Goal: Task Accomplishment & Management: Complete application form

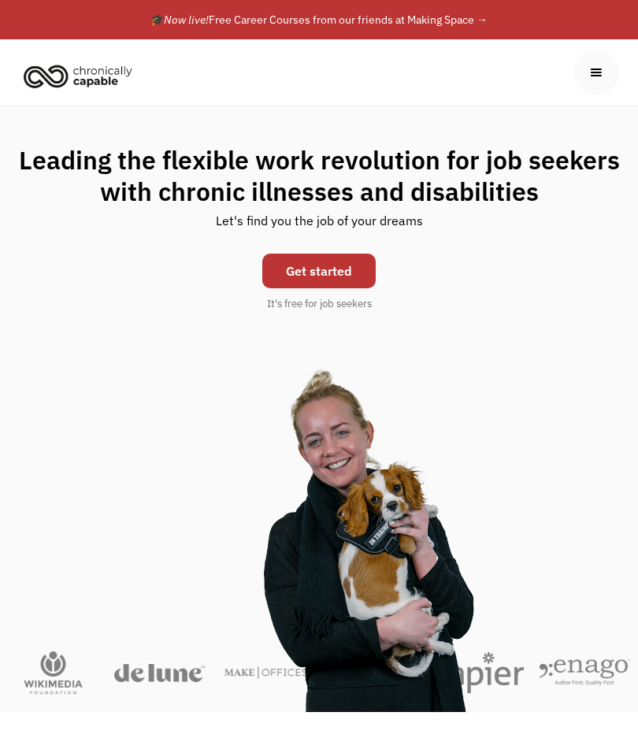
click at [287, 265] on link "Get started" at bounding box center [318, 271] width 113 height 35
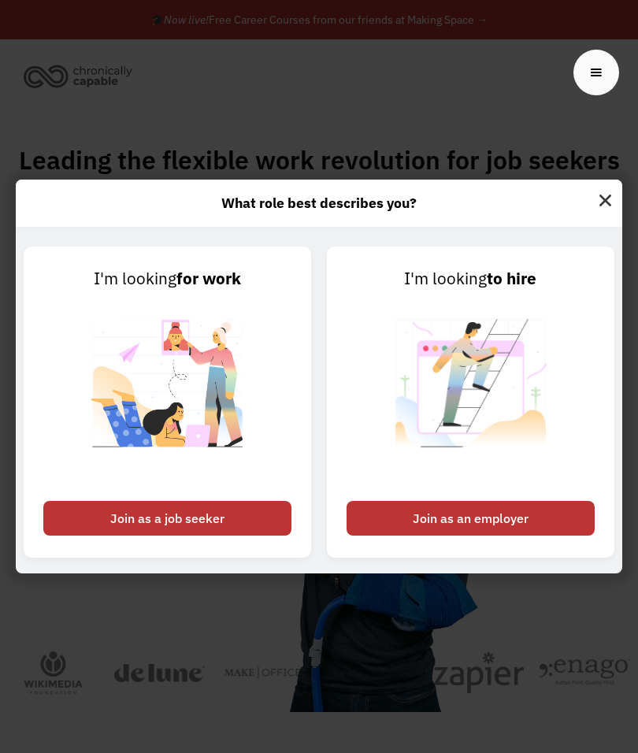
click at [107, 517] on div "Join as a job seeker" at bounding box center [167, 518] width 248 height 35
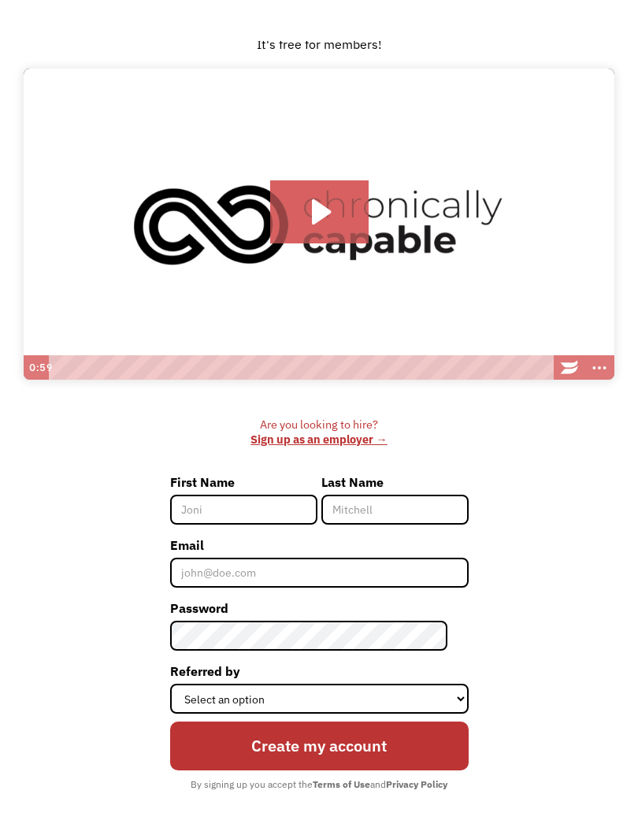
scroll to position [176, 0]
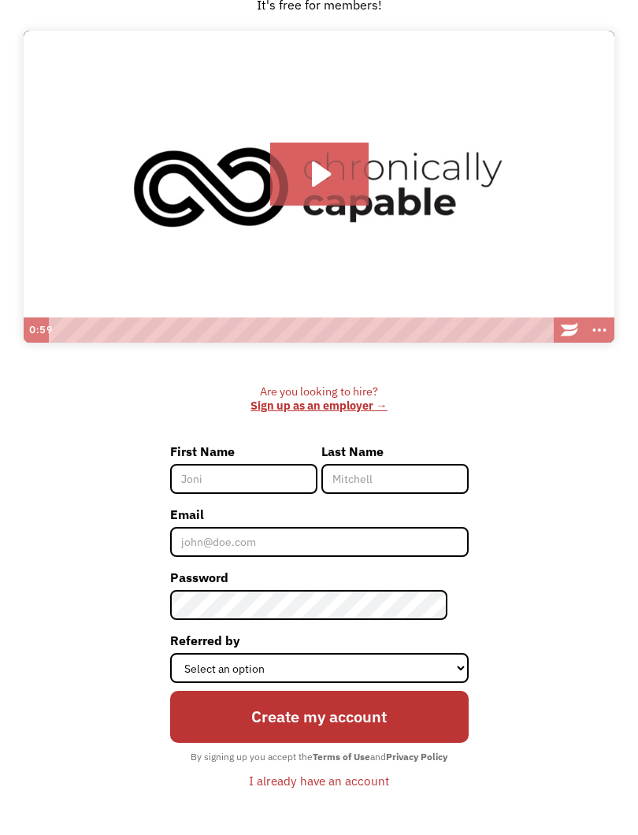
click at [212, 475] on input "First Name" at bounding box center [243, 479] width 147 height 30
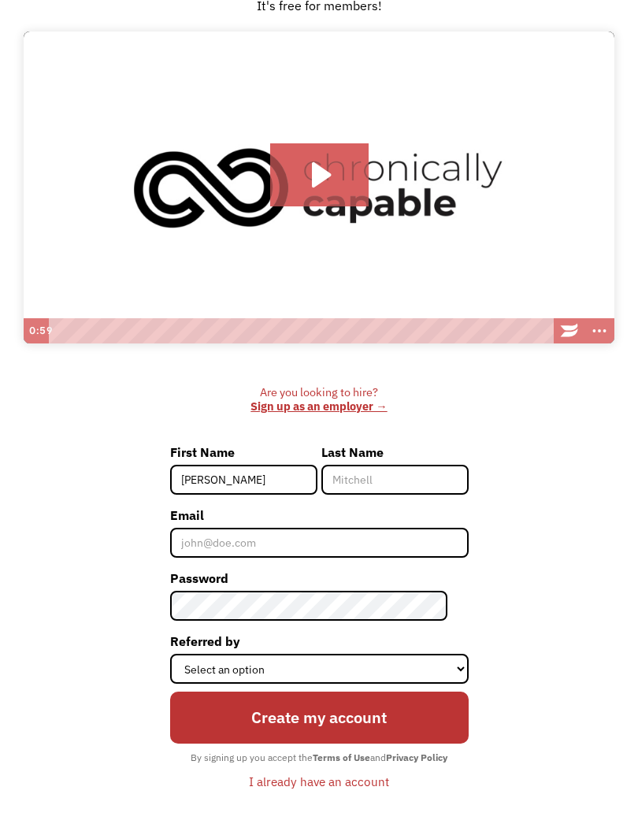
type input "[PERSON_NAME]"
click at [417, 486] on input "Last Name" at bounding box center [394, 480] width 147 height 30
type input "Anderton"
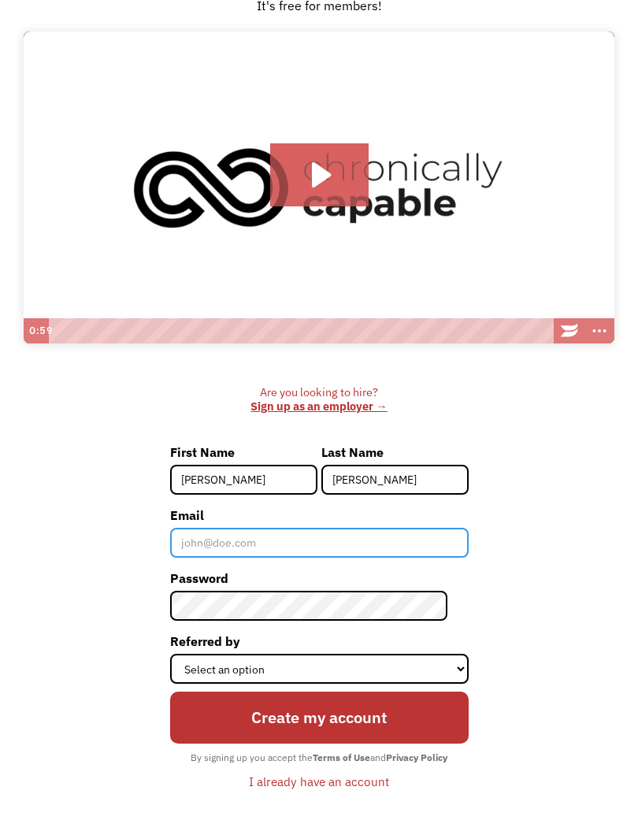
click at [201, 537] on input "Email" at bounding box center [319, 543] width 299 height 30
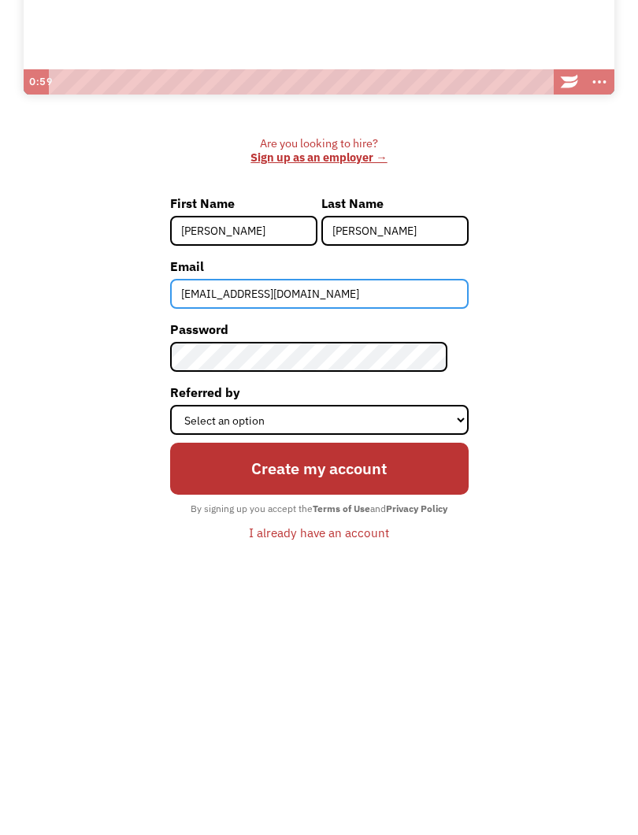
type input "[EMAIL_ADDRESS][DOMAIN_NAME]"
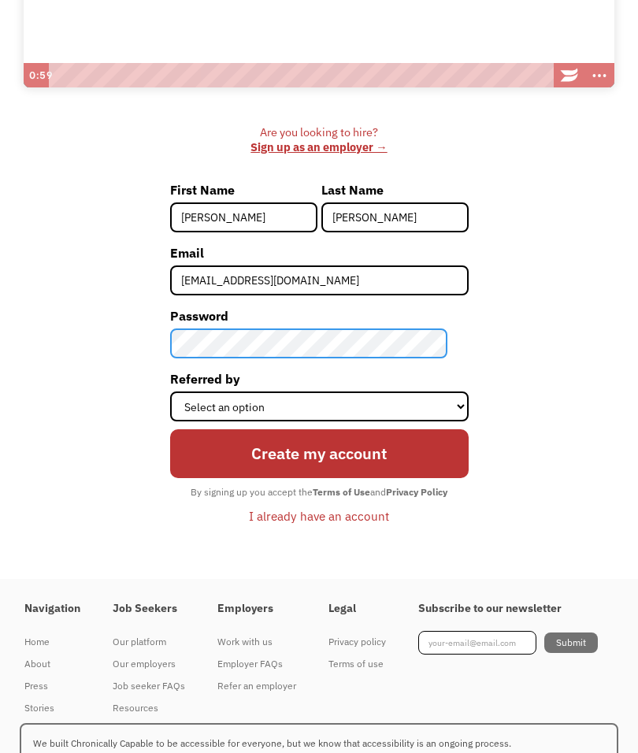
scroll to position [425, 0]
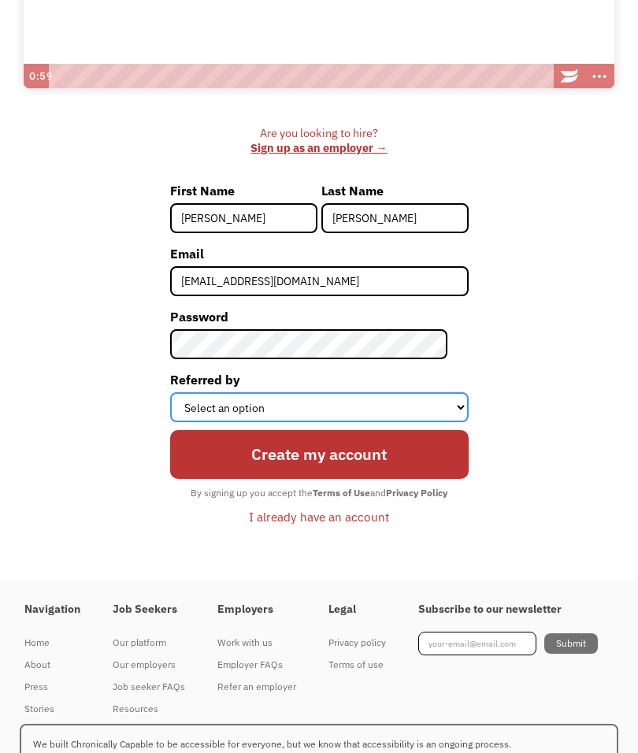
click at [441, 403] on select "Select an option Instagram Facebook Twitter Search Engine News Article Word of …" at bounding box center [319, 407] width 299 height 30
select select "Search Engine"
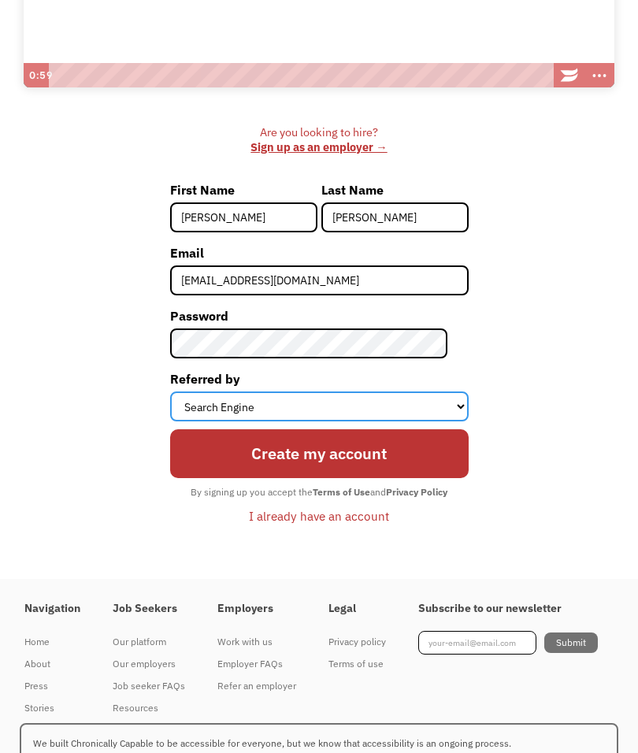
scroll to position [425, 0]
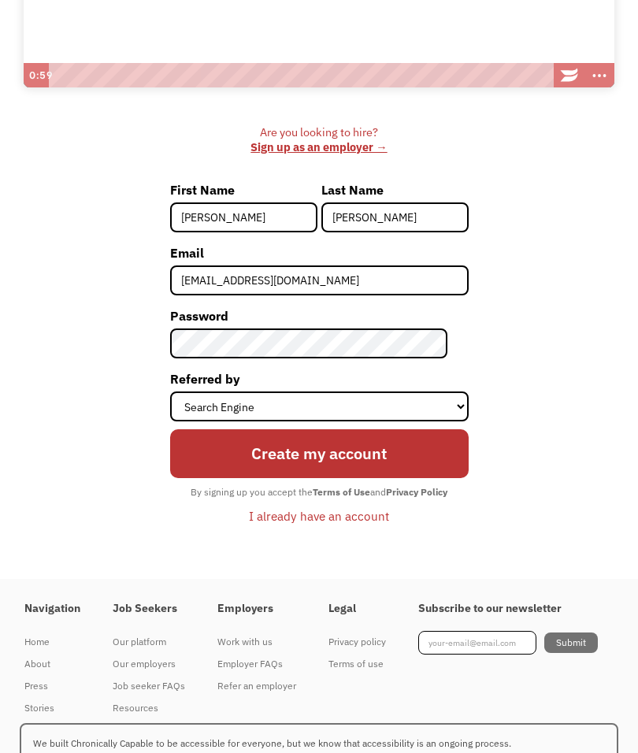
click at [370, 454] on input "Create my account" at bounding box center [319, 453] width 299 height 49
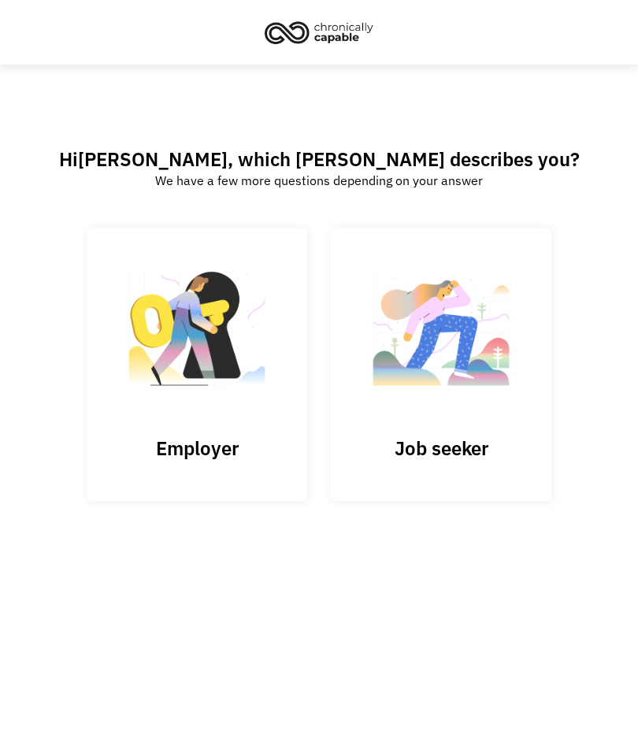
click at [456, 436] on h3 "Job seeker" at bounding box center [441, 448] width 158 height 24
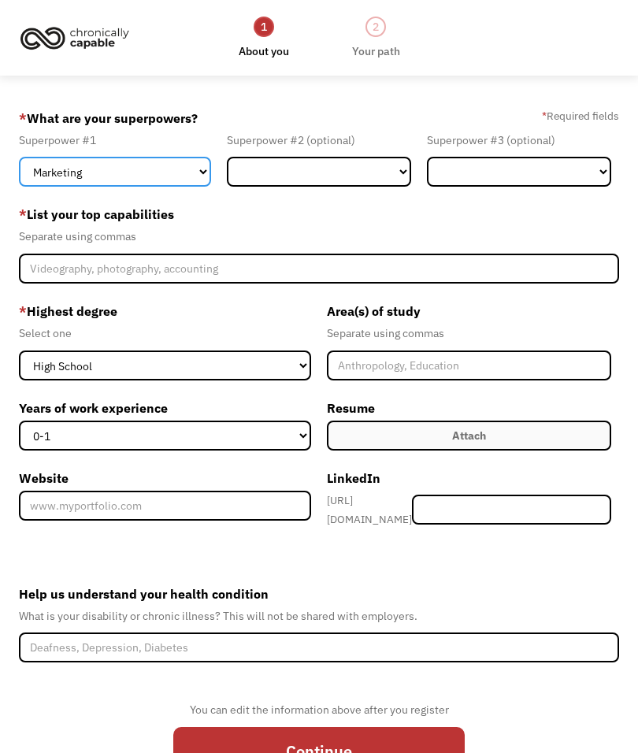
click at [152, 170] on select "Marketing Human Resources Finance Technology Operations Sales Industrial & Manu…" at bounding box center [115, 172] width 192 height 30
select select "Customer Service"
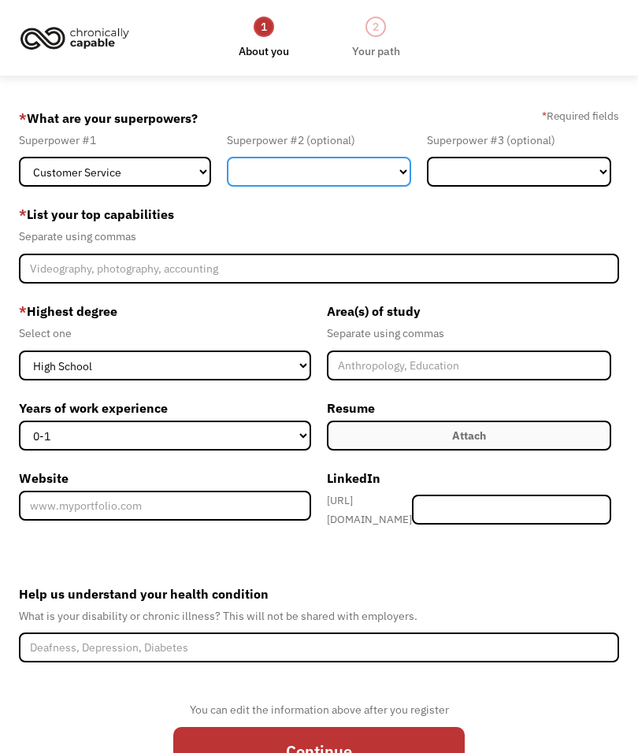
click at [391, 171] on select "Marketing Human Resources Finance Technology Operations Sales Industrial & Manu…" at bounding box center [319, 172] width 184 height 30
select select "Technology"
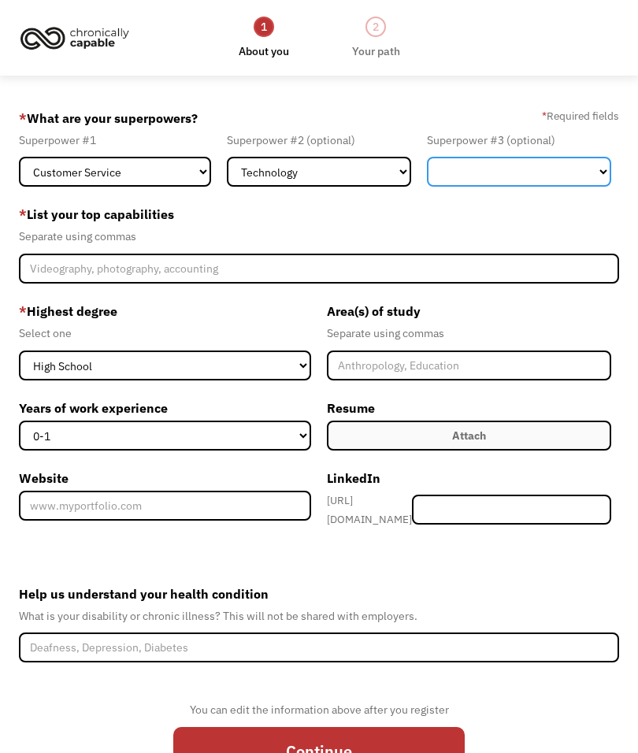
click at [534, 164] on select "Marketing Human Resources Finance Technology Operations Sales Industrial & Manu…" at bounding box center [519, 172] width 184 height 30
select select "Finance"
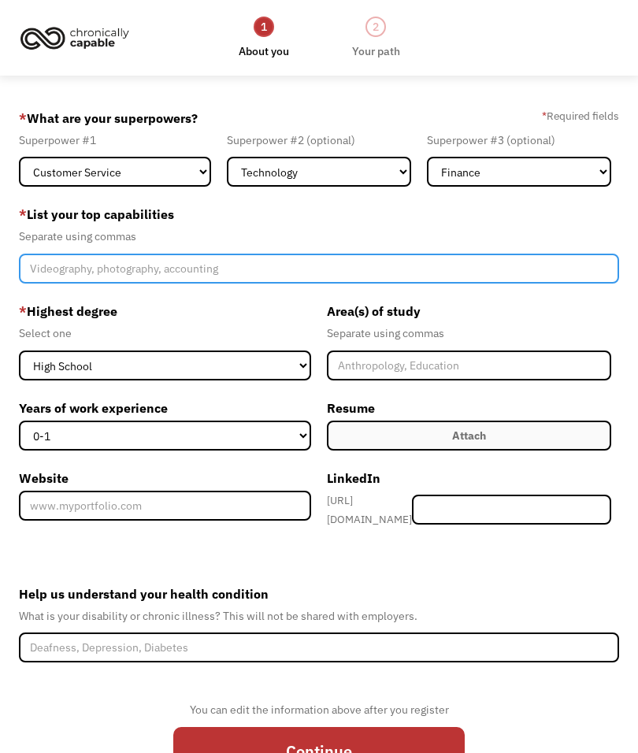
click at [477, 270] on input "Member-Create-Step1" at bounding box center [318, 269] width 599 height 30
type input "Problem solving, listening"
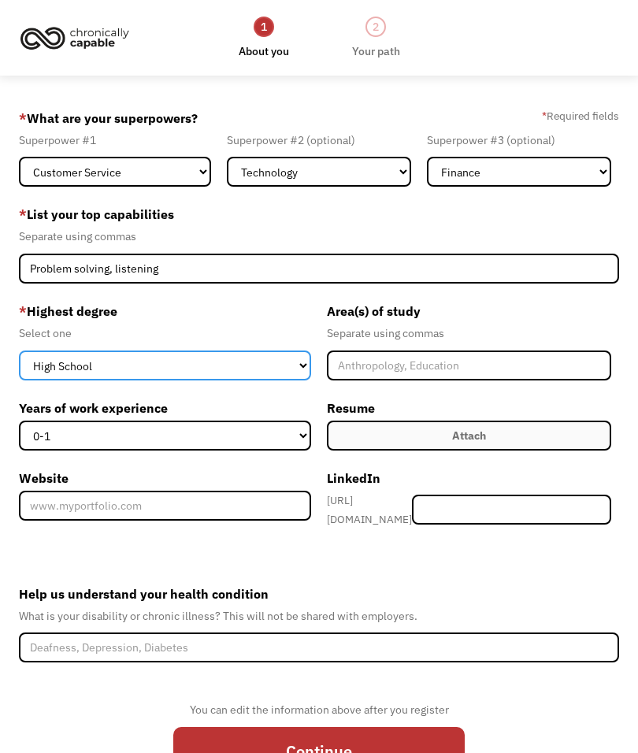
click at [206, 371] on select "High School Associates Bachelors Master's PhD" at bounding box center [165, 365] width 292 height 30
select select "bachelors"
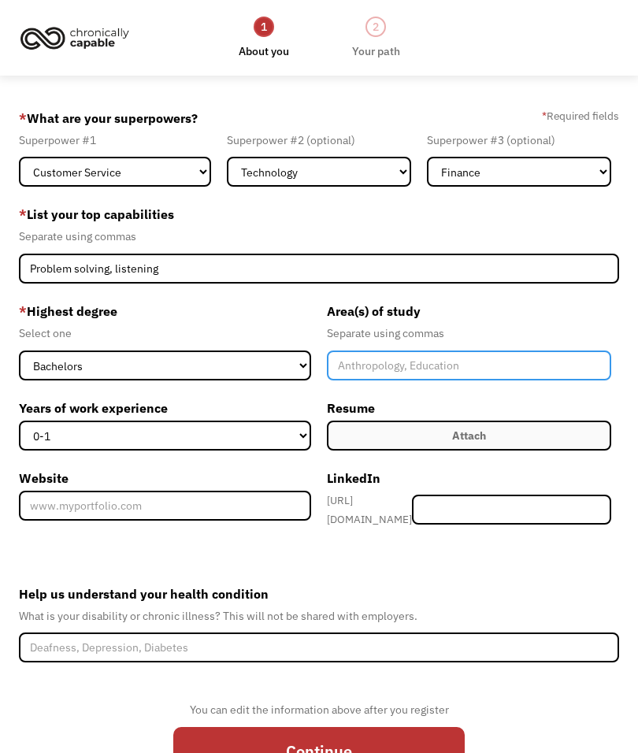
click at [530, 366] on input "Member-Create-Step1" at bounding box center [469, 365] width 284 height 30
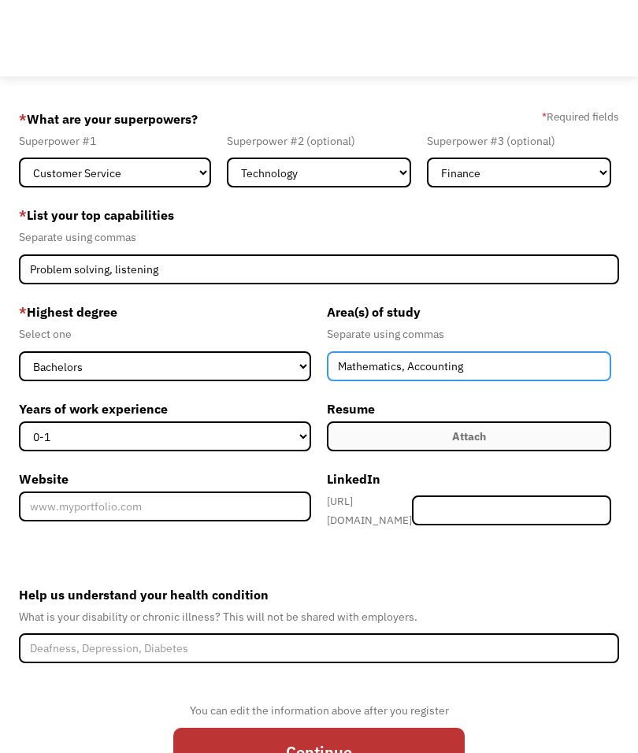
scroll to position [76, 0]
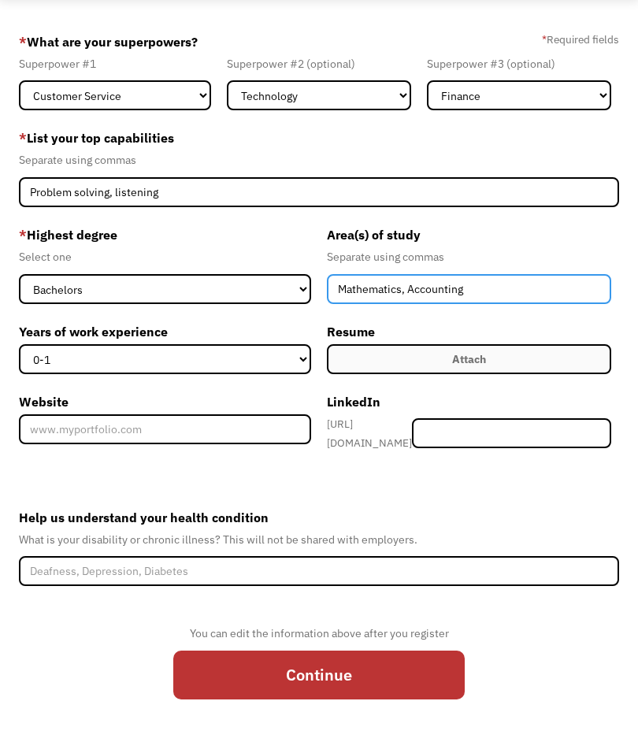
type input "Mathematics, Accounting"
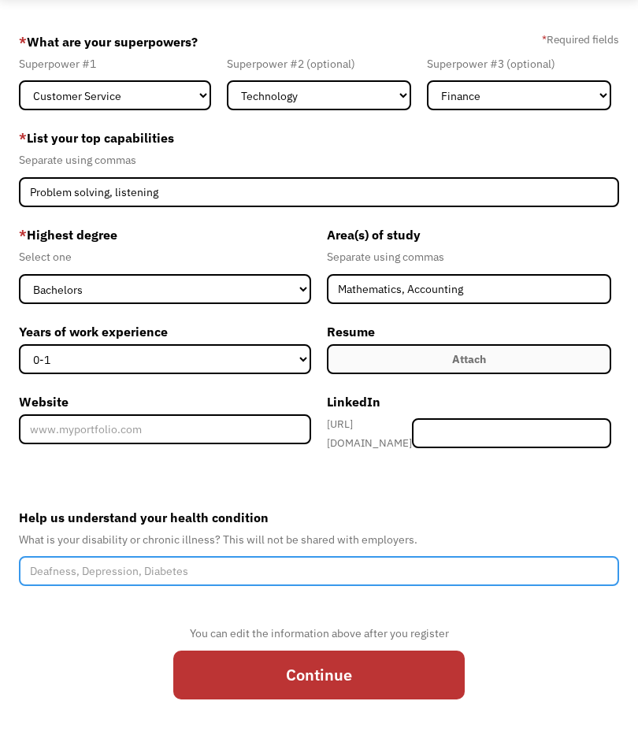
click at [94, 563] on input "Help us understand your health condition" at bounding box center [318, 571] width 599 height 30
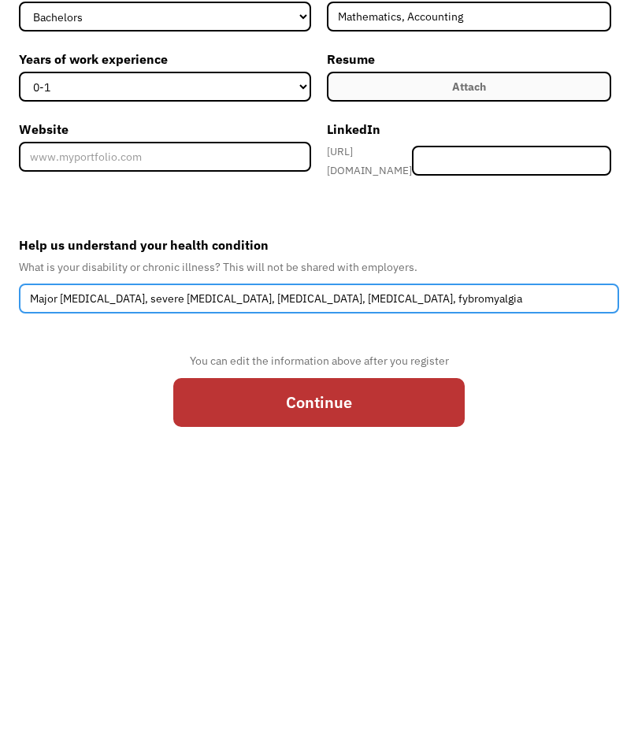
type input "Major depressive disorder, severe social anxiety, generalized anxiety disorder,…"
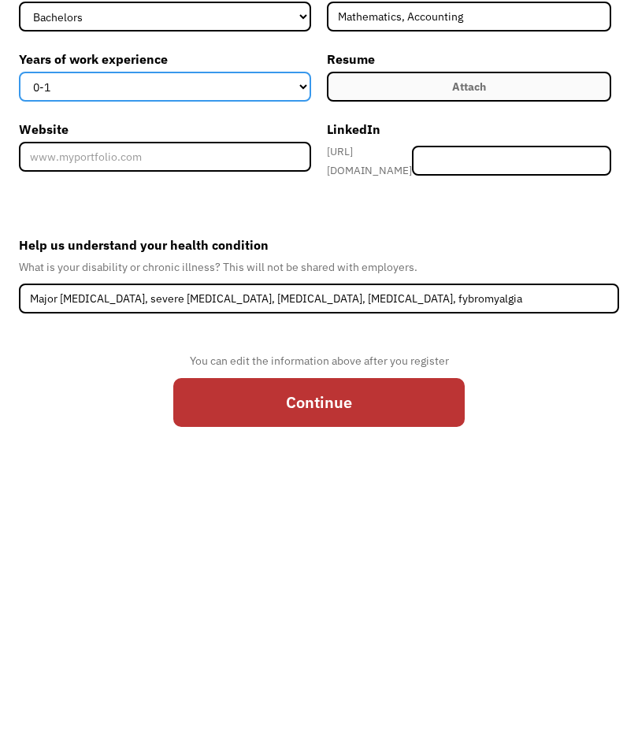
click at [299, 324] on select "0-1 2-4 5-10 11-15 15+" at bounding box center [165, 339] width 292 height 30
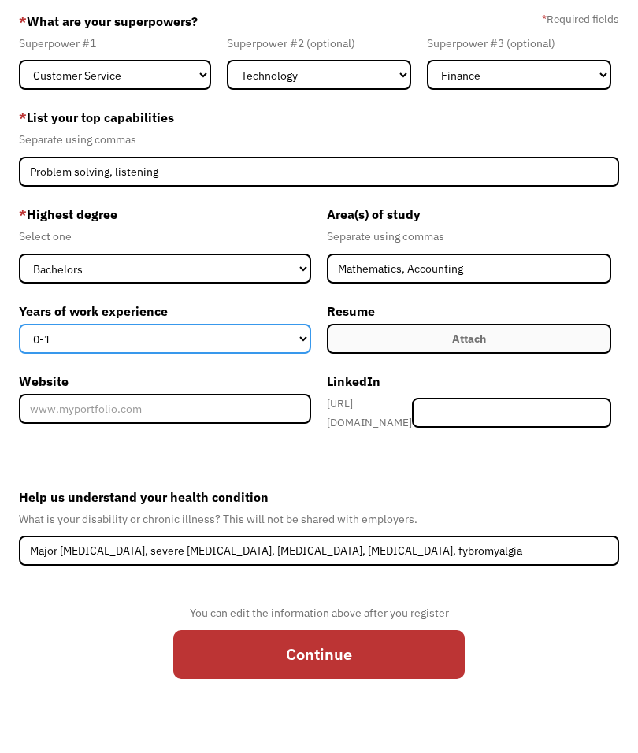
select select "5-10"
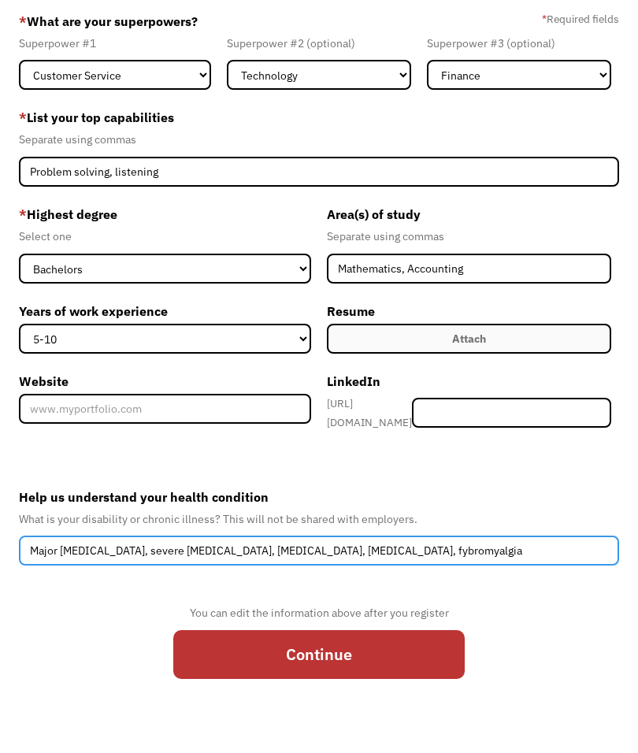
click at [547, 544] on input "Major depressive disorder, severe social anxiety, generalized anxiety disorder,…" at bounding box center [318, 551] width 599 height 30
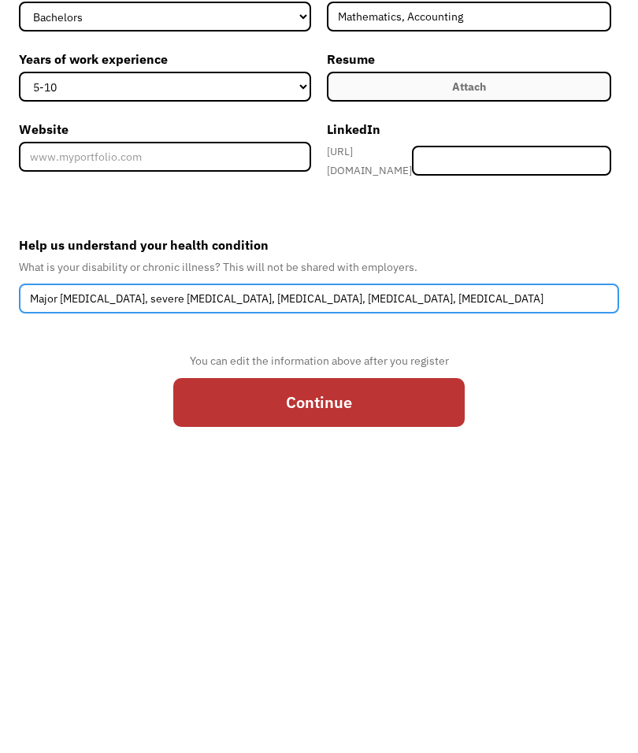
type input "Major depressive disorder, severe social anxiety, generalized anxiety disorder,…"
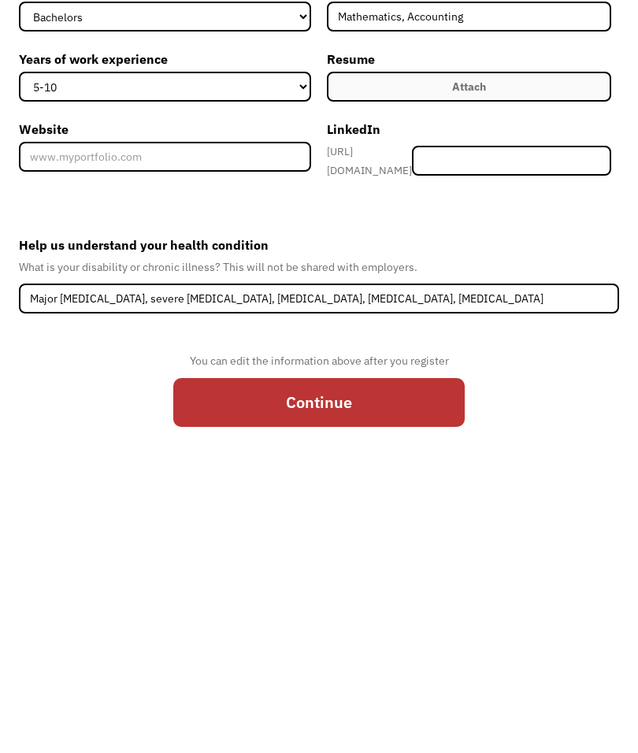
click at [395, 630] on input "Continue" at bounding box center [318, 654] width 291 height 49
type input "Please wait..."
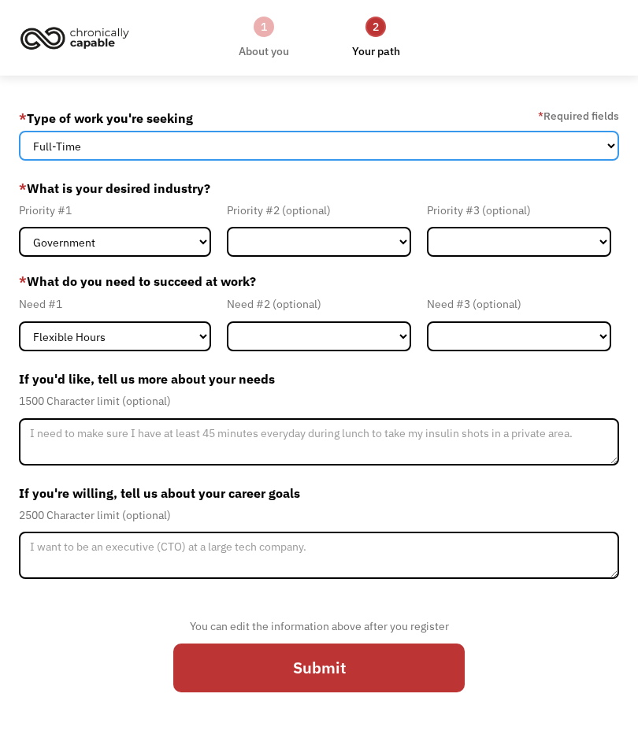
click at [91, 146] on select "Full-Time Part-Time Both Full-Time and Part-Time" at bounding box center [318, 146] width 599 height 30
select select "part-time"
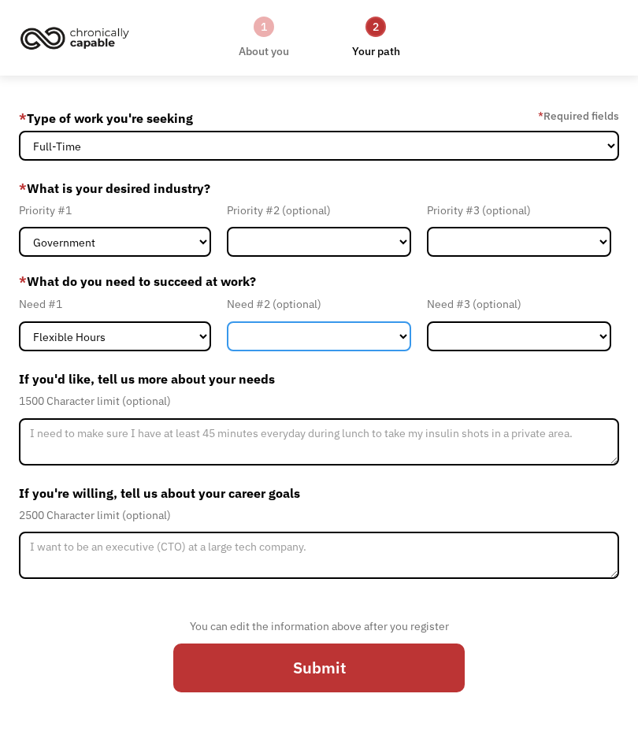
click at [393, 335] on select "Flexible Hours Remote Work Service Animal On-site Accommodations Visual Support…" at bounding box center [319, 336] width 184 height 30
select select "Remote Work"
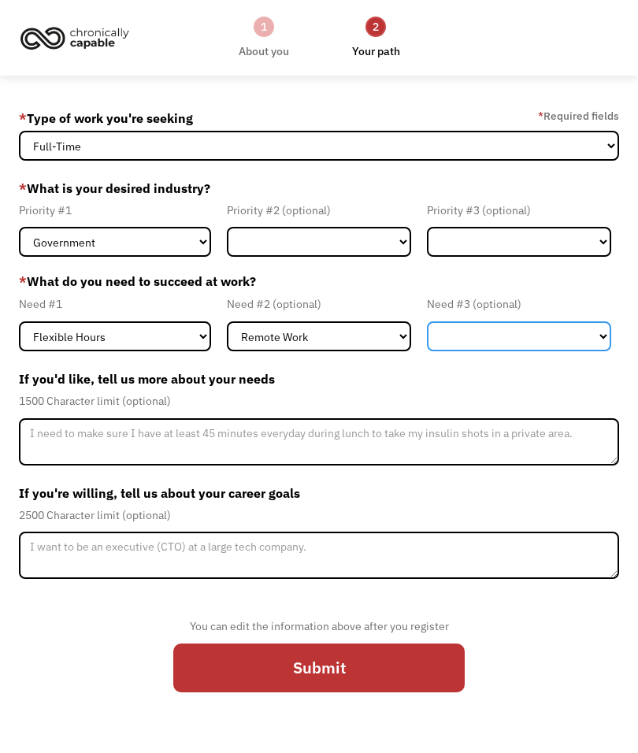
click at [520, 336] on select "Flexible Hours Remote Work Service Animal On-site Accommodations Visual Support…" at bounding box center [519, 336] width 184 height 30
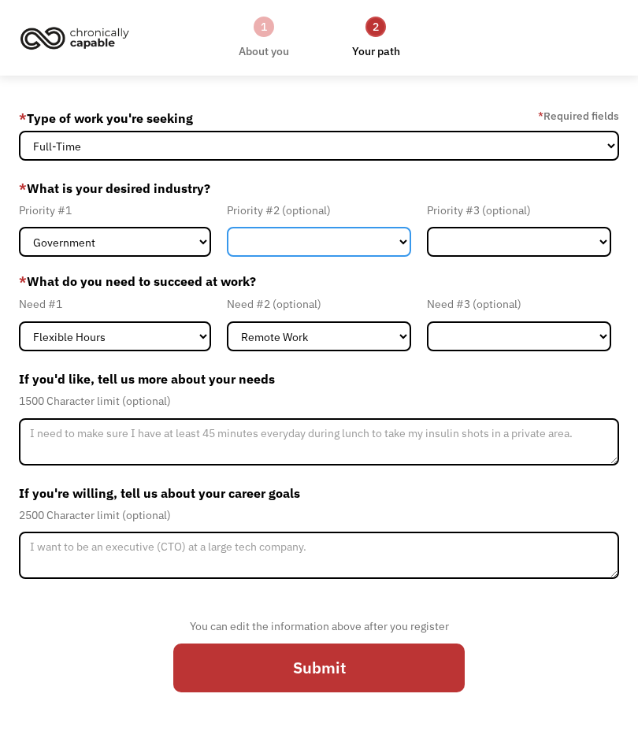
click at [396, 240] on select "Government Finance & Insurance Health & Social Care Tech & Engineering Creative…" at bounding box center [319, 242] width 184 height 30
select select "Creative & Design"
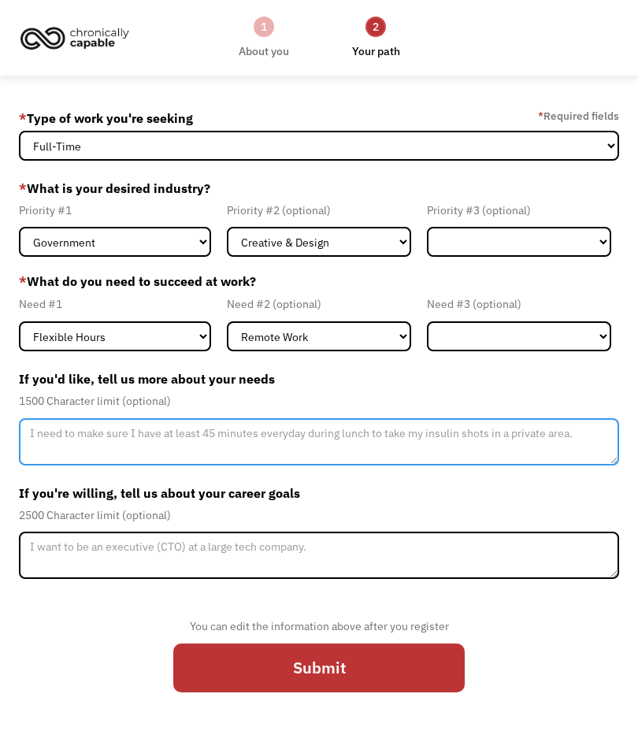
click at [78, 436] on textarea "Member-Update-Form-Step2" at bounding box center [318, 441] width 599 height 47
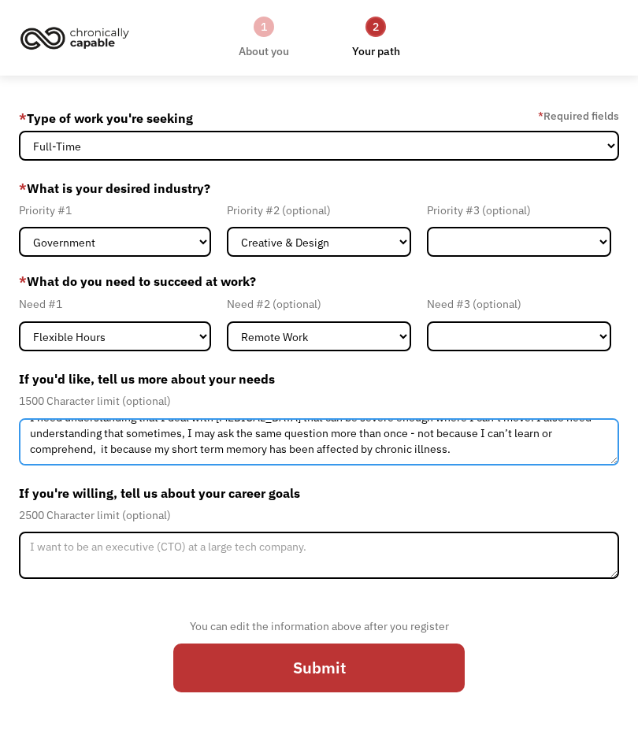
scroll to position [13, 0]
type textarea "I need understanding that I deal with chronic pain that can be severe enough wh…"
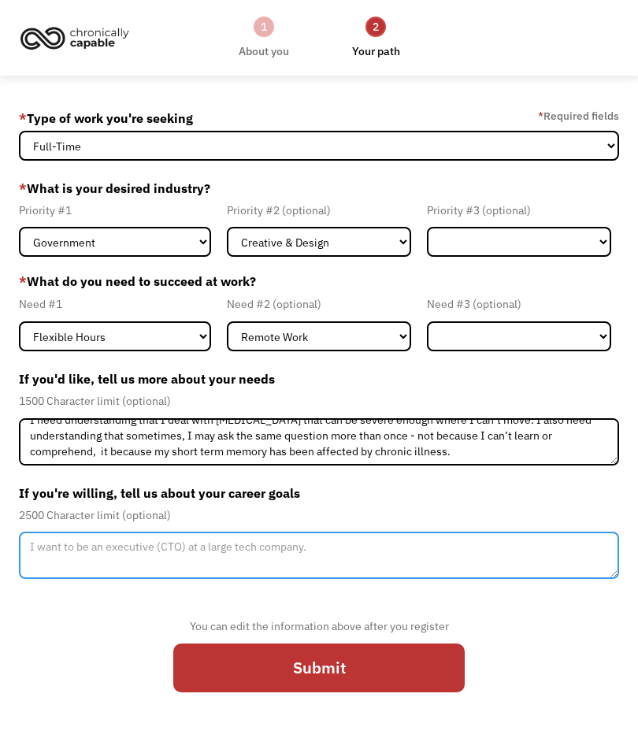
click at [493, 550] on textarea "Member-Update-Form-Step2" at bounding box center [318, 555] width 599 height 47
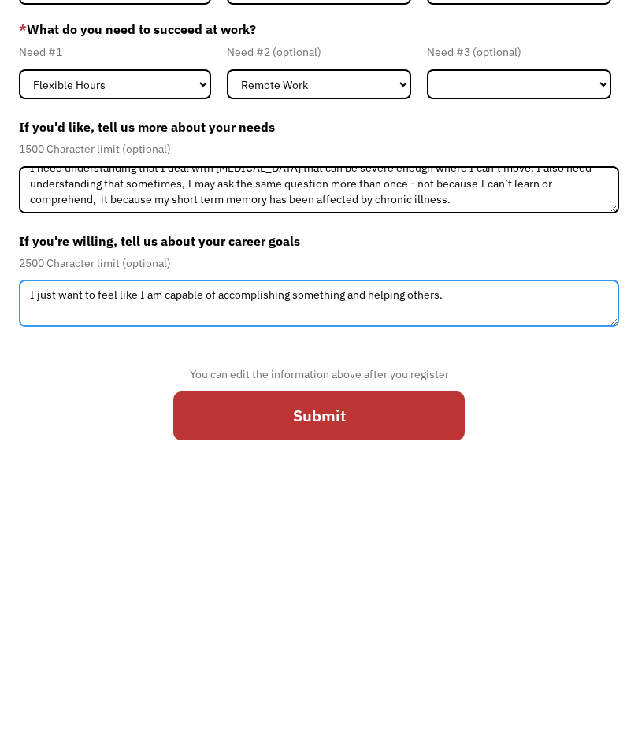
type textarea "I just want to feel like I am capable of accomplishing something and helping ot…"
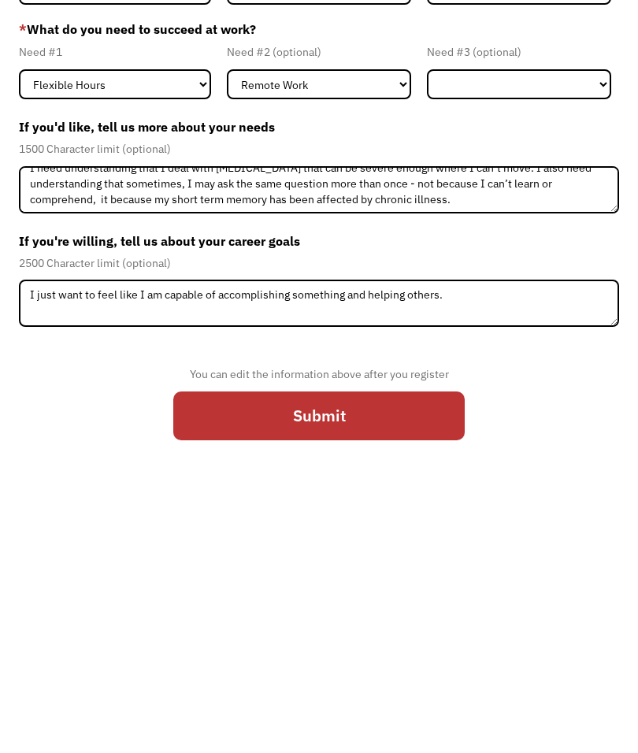
click at [265, 643] on input "Submit" at bounding box center [318, 667] width 291 height 49
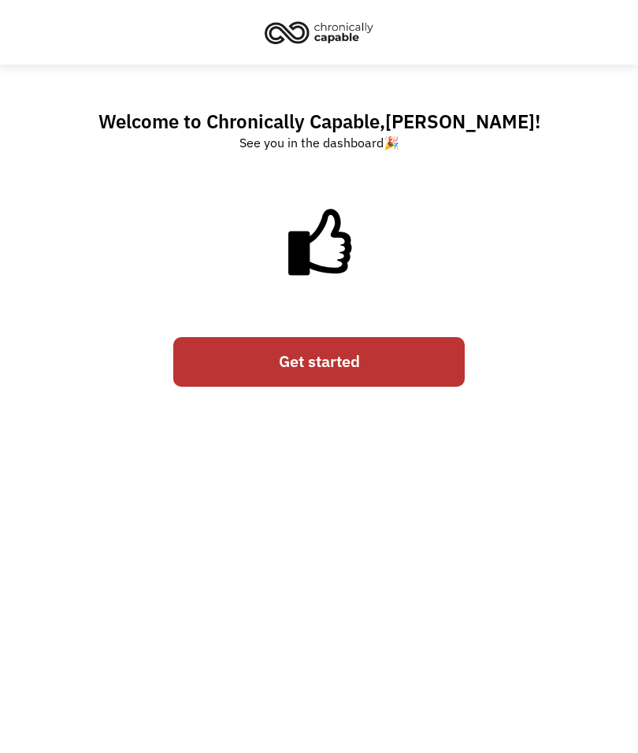
click at [250, 352] on link "Get started" at bounding box center [318, 361] width 291 height 49
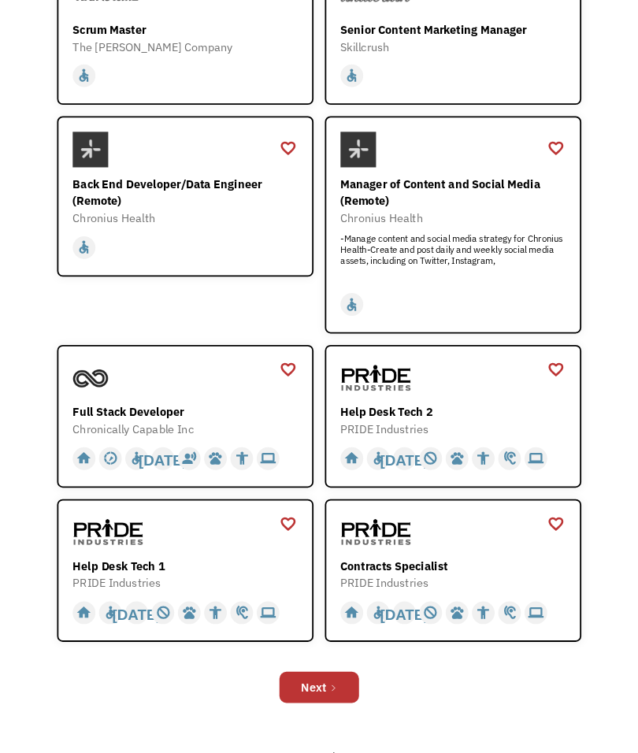
scroll to position [711, 0]
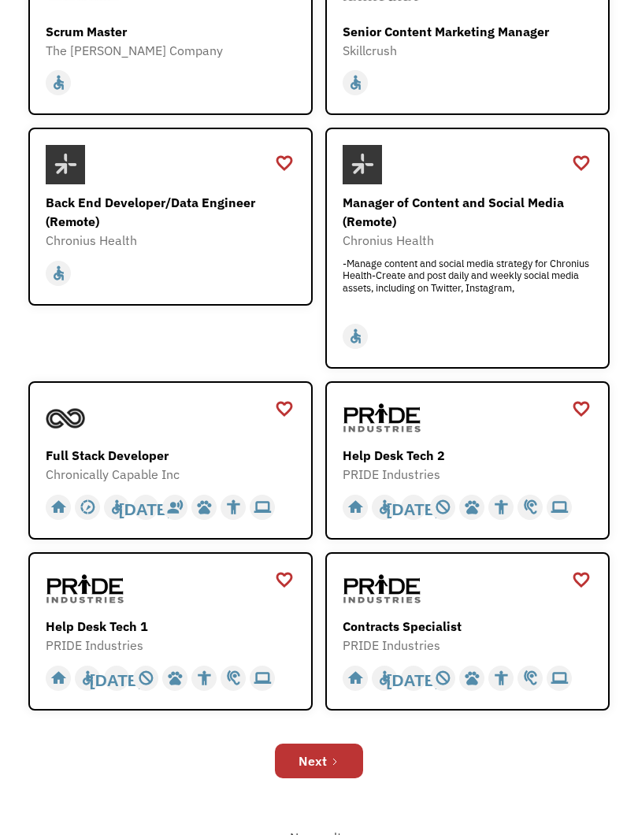
click at [500, 455] on div "Help Desk Tech 2" at bounding box center [470, 455] width 254 height 19
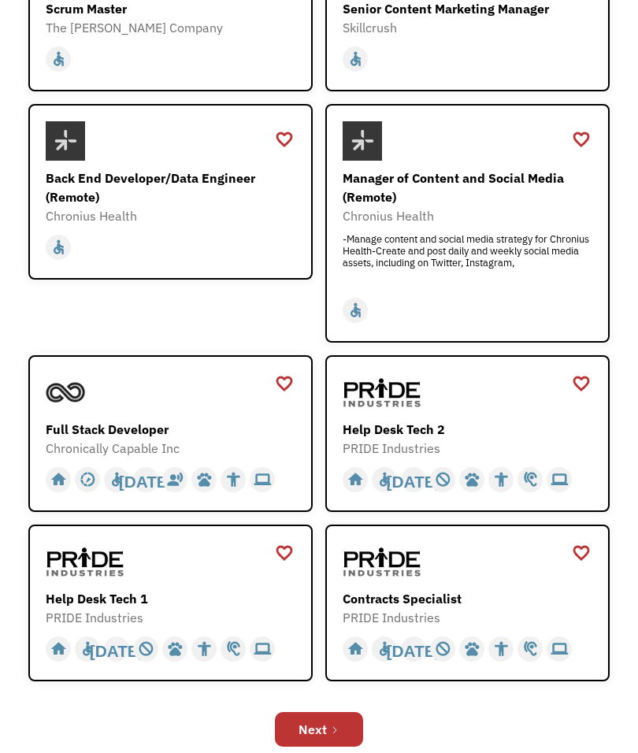
click at [199, 580] on div at bounding box center [173, 561] width 254 height 39
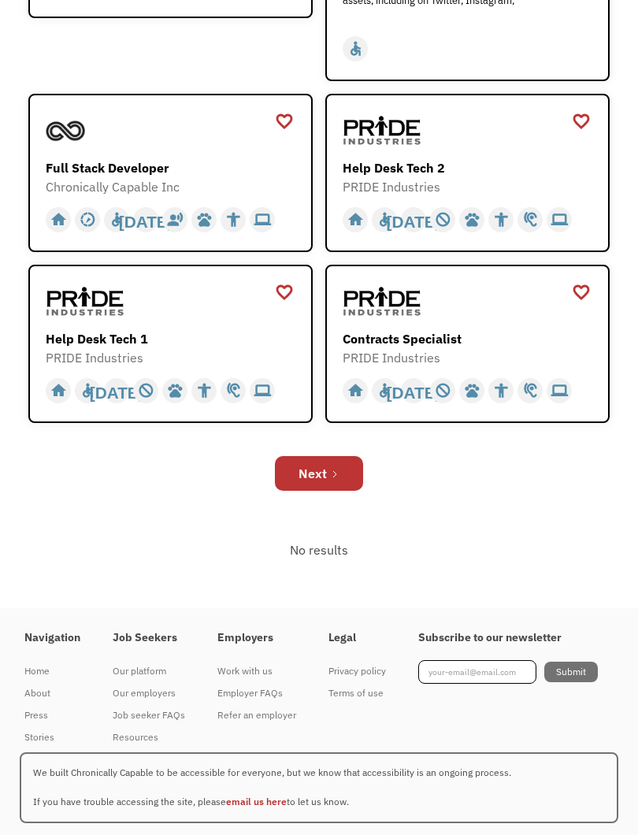
scroll to position [985, 0]
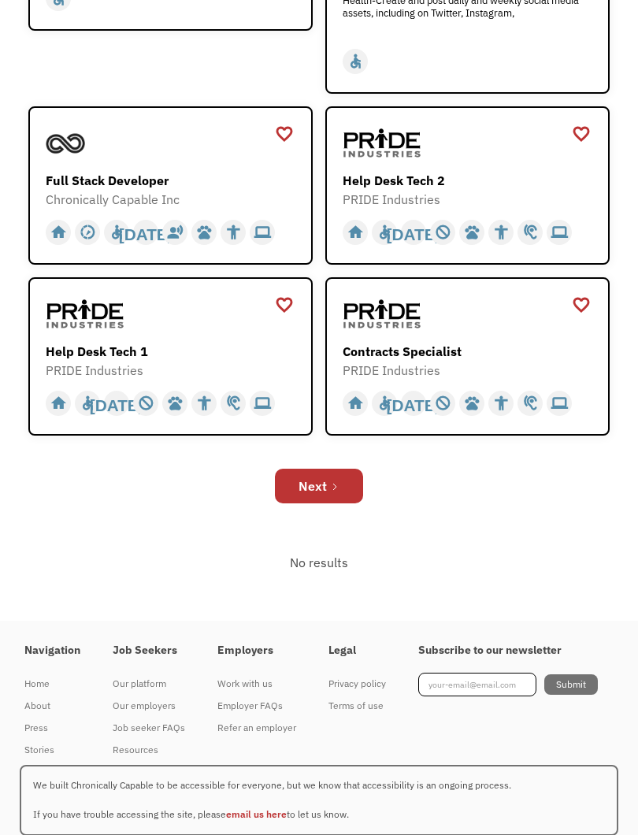
click at [304, 490] on div "Next" at bounding box center [313, 486] width 28 height 19
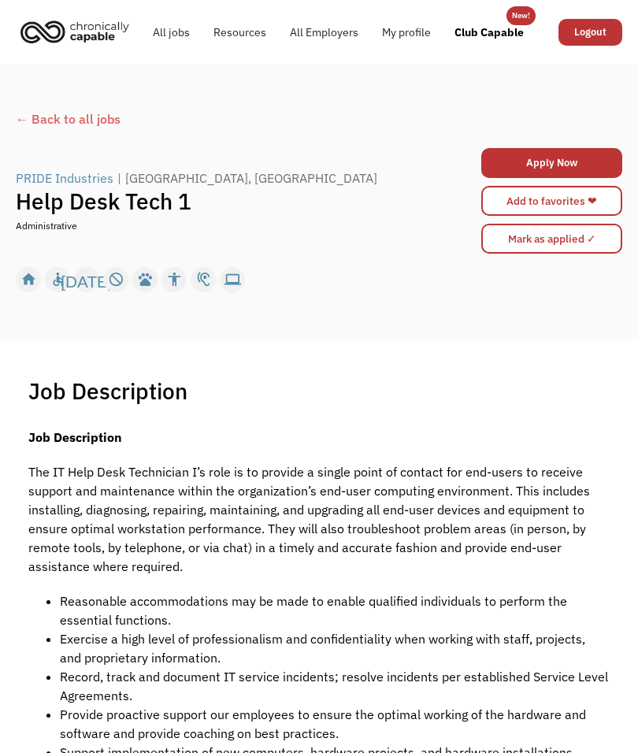
click at [23, 276] on div "home" at bounding box center [28, 280] width 17 height 24
click at [54, 280] on div "accessible" at bounding box center [58, 280] width 17 height 24
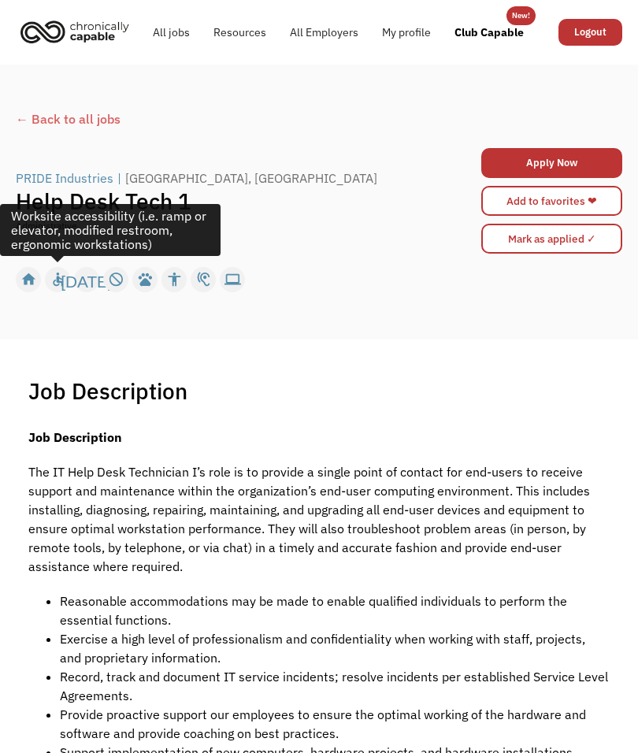
click at [80, 277] on div "[DATE]" at bounding box center [86, 280] width 51 height 24
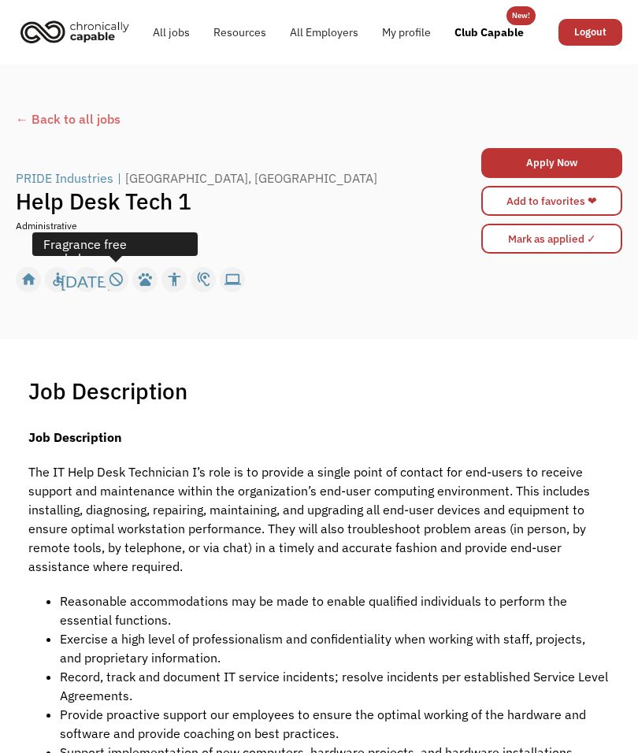
click at [114, 278] on div "not_interested" at bounding box center [116, 280] width 17 height 24
click at [144, 275] on div "pets" at bounding box center [145, 280] width 17 height 24
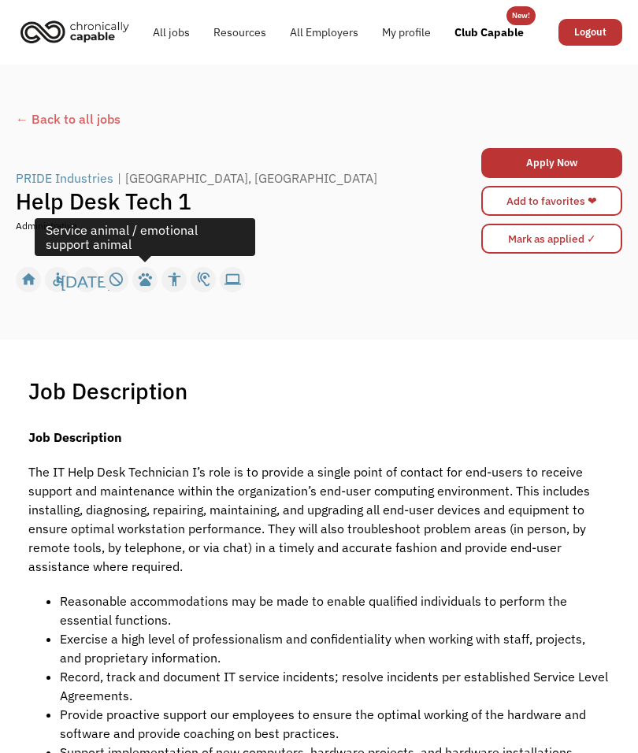
click at [173, 278] on div "accessibility" at bounding box center [174, 280] width 17 height 24
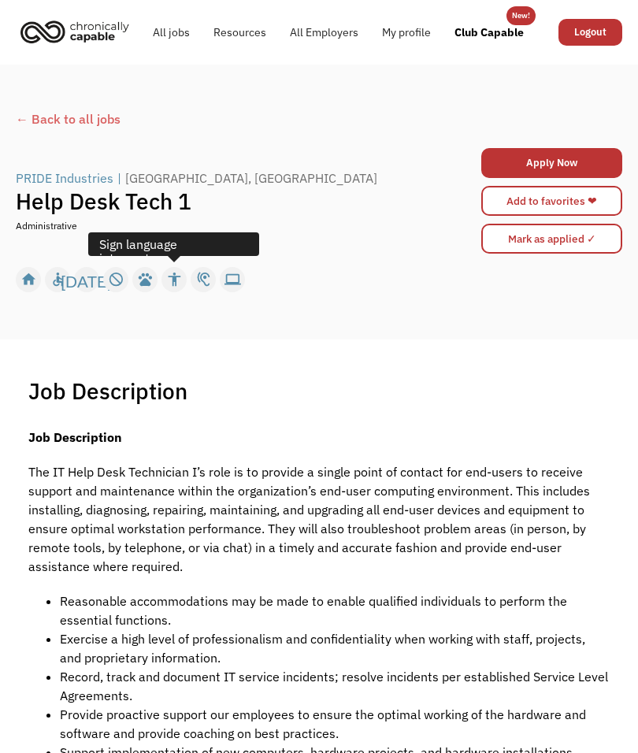
click at [200, 275] on div "hearing" at bounding box center [203, 280] width 17 height 24
click at [233, 280] on div "computer" at bounding box center [232, 280] width 17 height 24
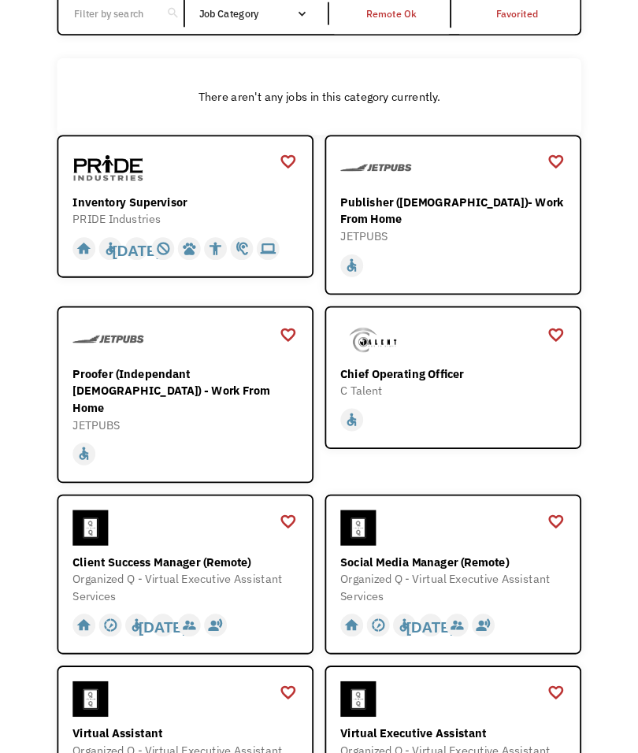
scroll to position [177, 0]
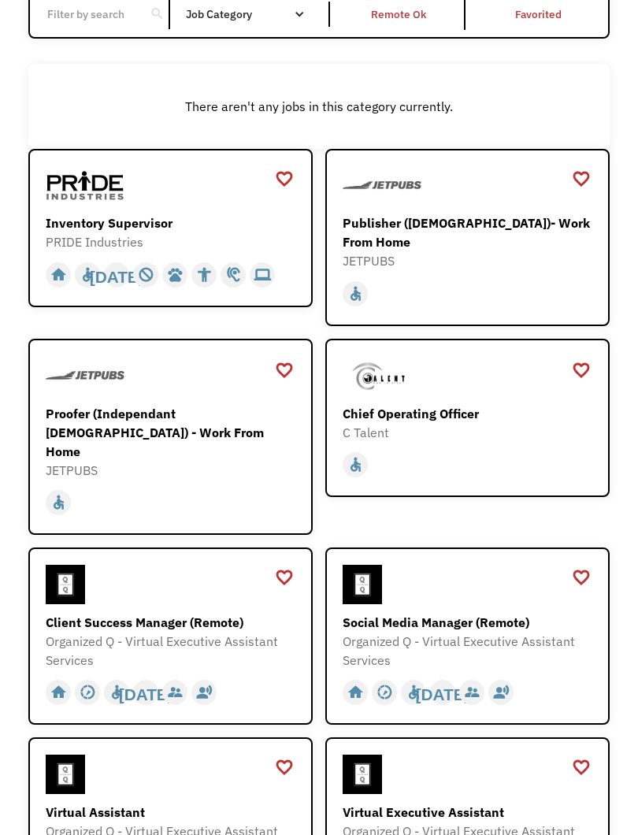
click at [148, 461] on div "JETPUBS" at bounding box center [173, 470] width 254 height 19
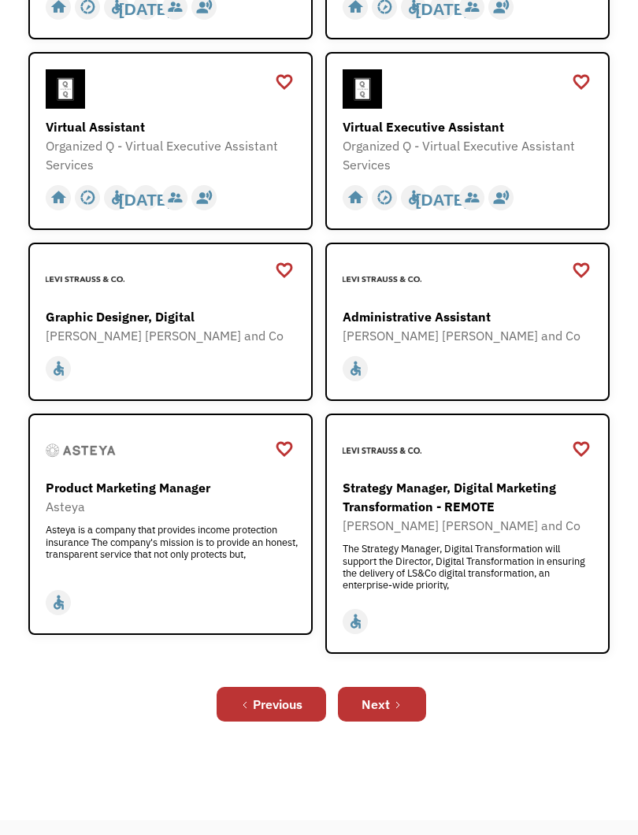
scroll to position [862, 0]
click at [395, 694] on link "Next" at bounding box center [382, 704] width 88 height 35
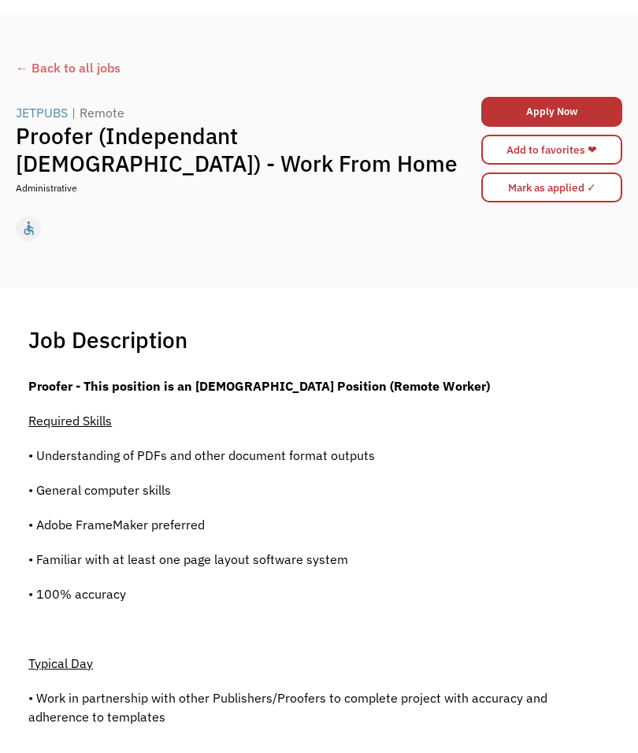
scroll to position [46, 0]
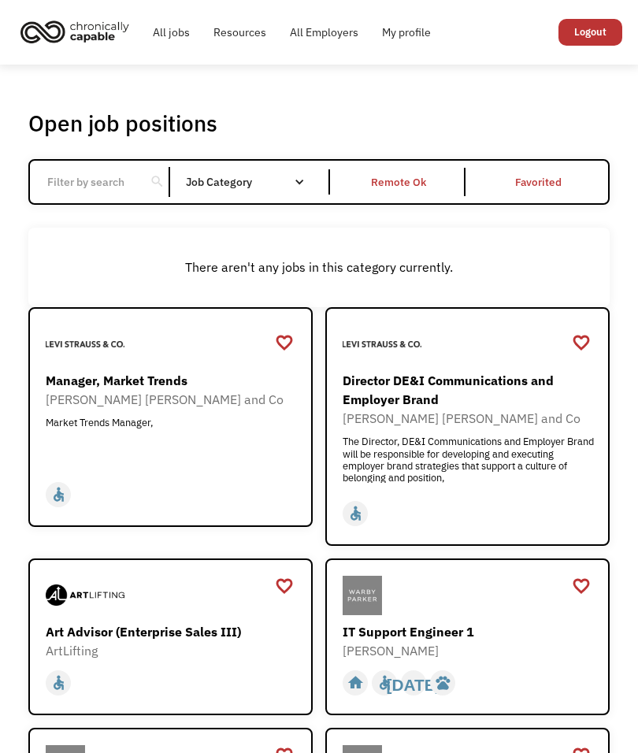
click at [405, 187] on div "Remote Ok" at bounding box center [398, 181] width 55 height 19
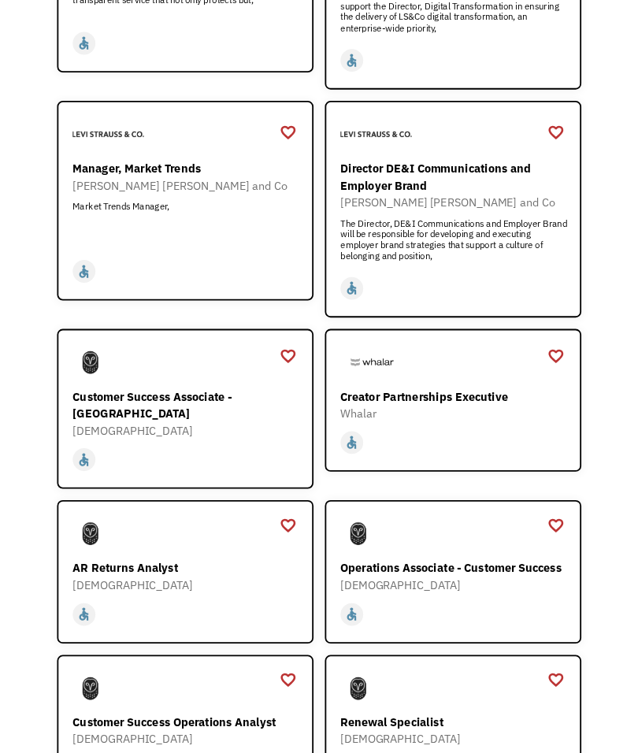
scroll to position [1671, 0]
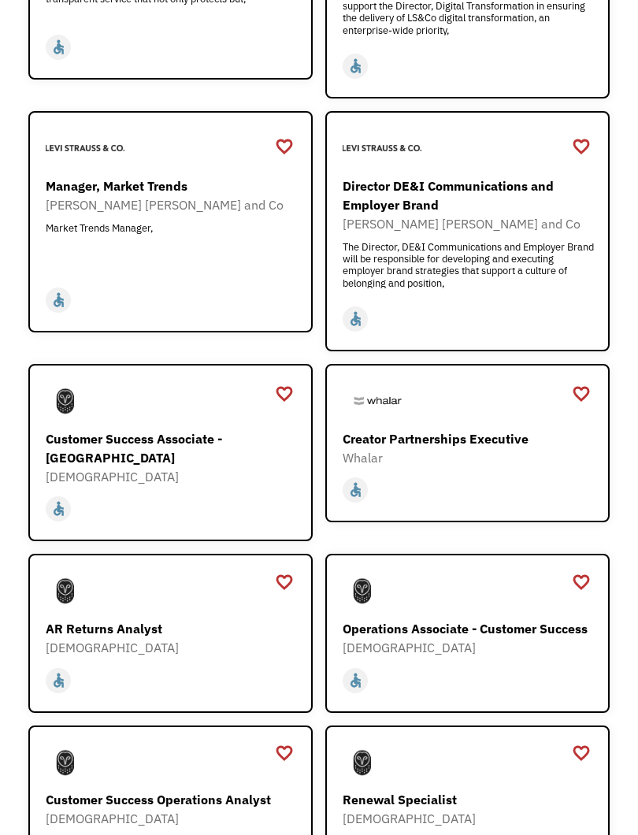
click at [172, 638] on div "[DEMOGRAPHIC_DATA]" at bounding box center [173, 647] width 254 height 19
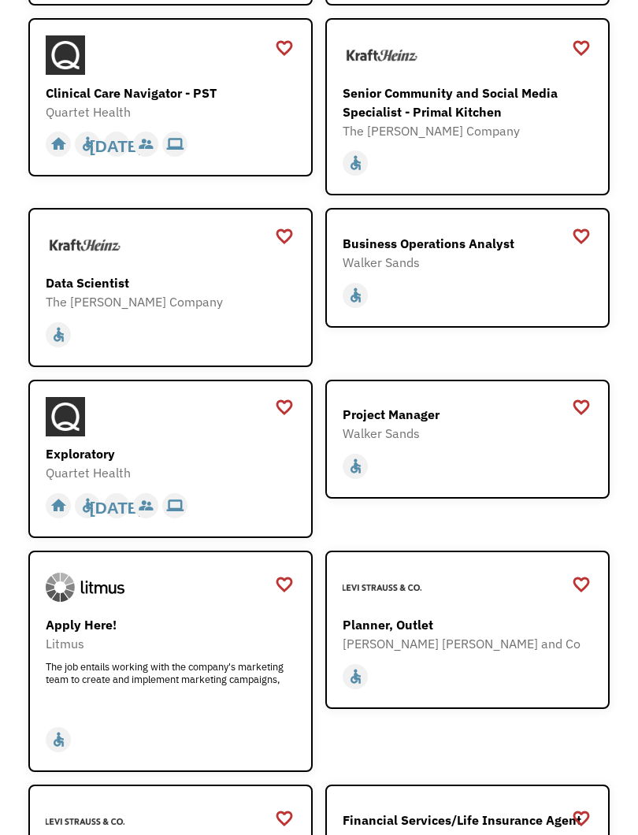
scroll to position [2893, 0]
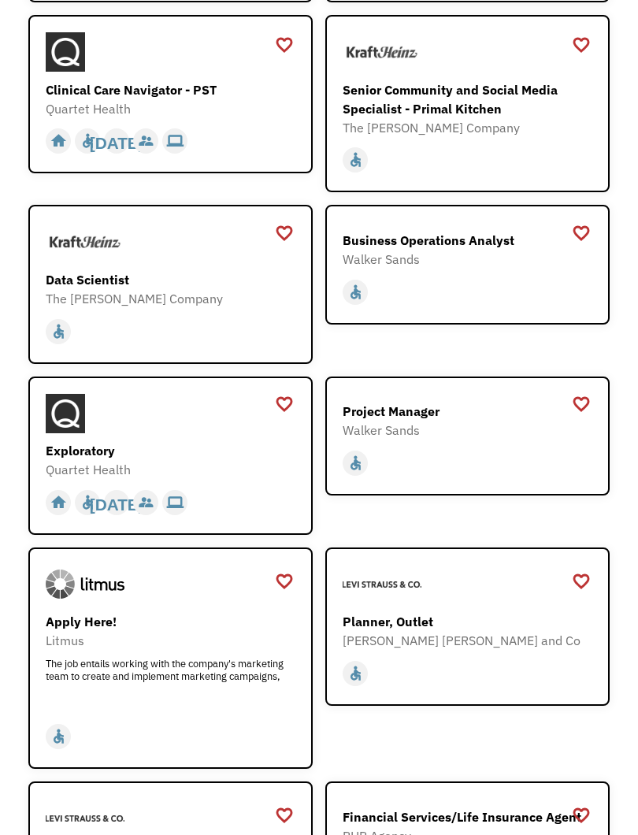
click at [123, 395] on div at bounding box center [173, 414] width 254 height 39
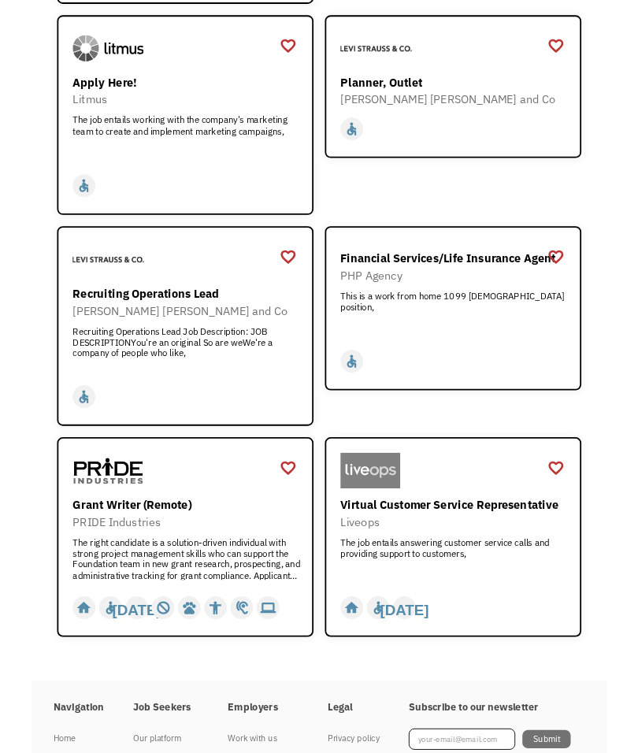
scroll to position [3428, 0]
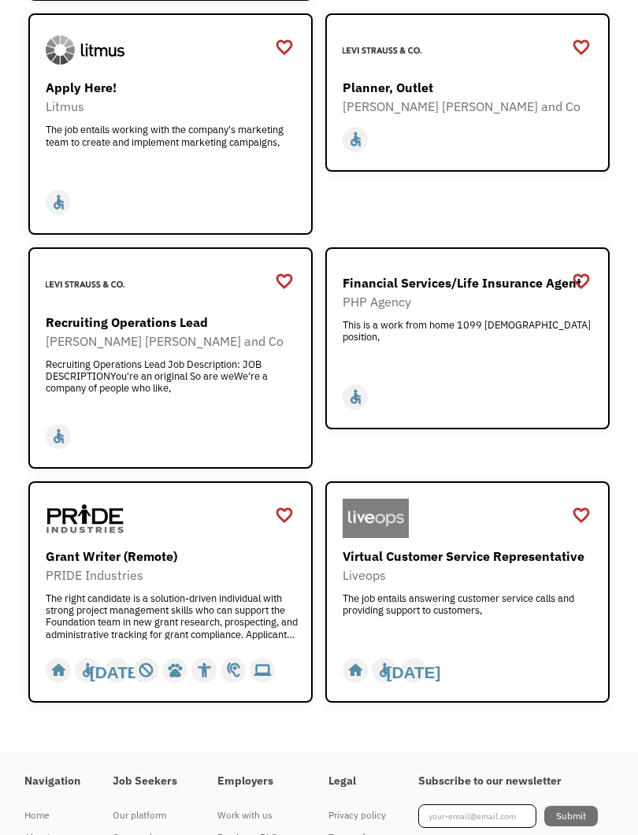
click at [195, 547] on div "Grant Writer (Remote)" at bounding box center [173, 556] width 254 height 19
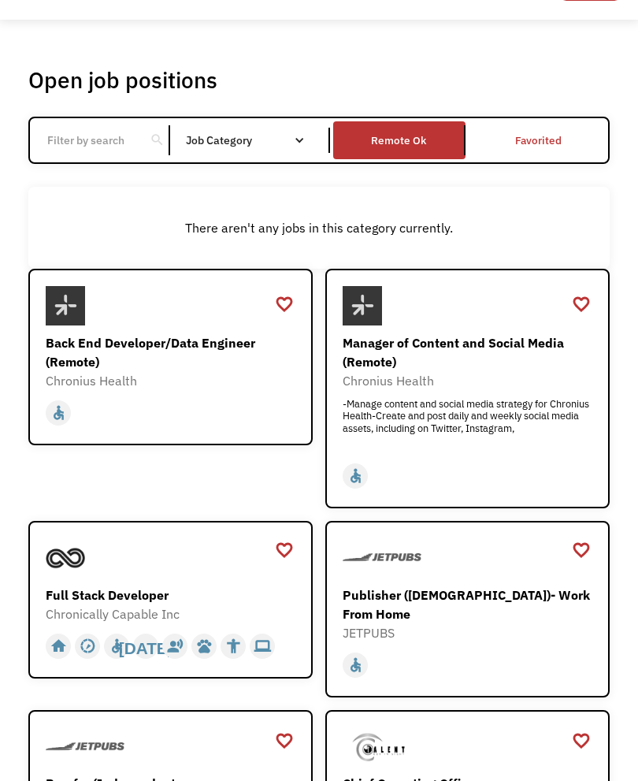
scroll to position [0, 0]
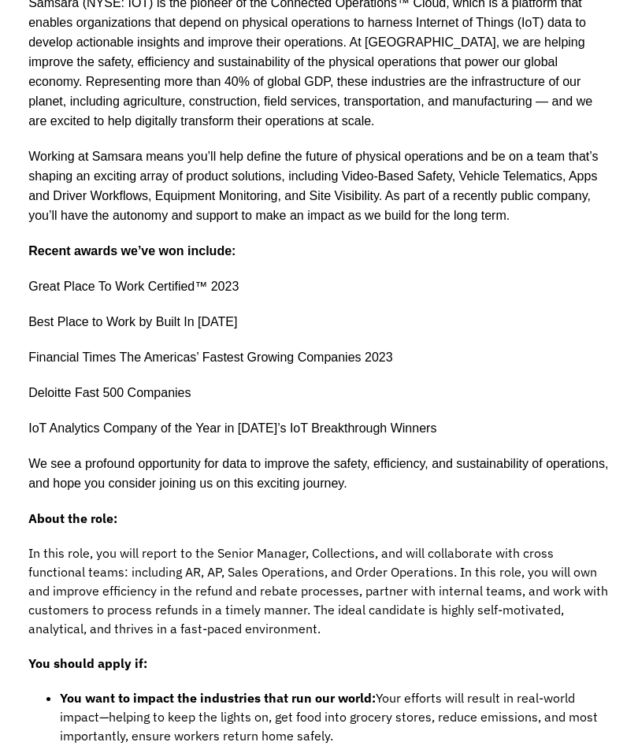
scroll to position [469, 0]
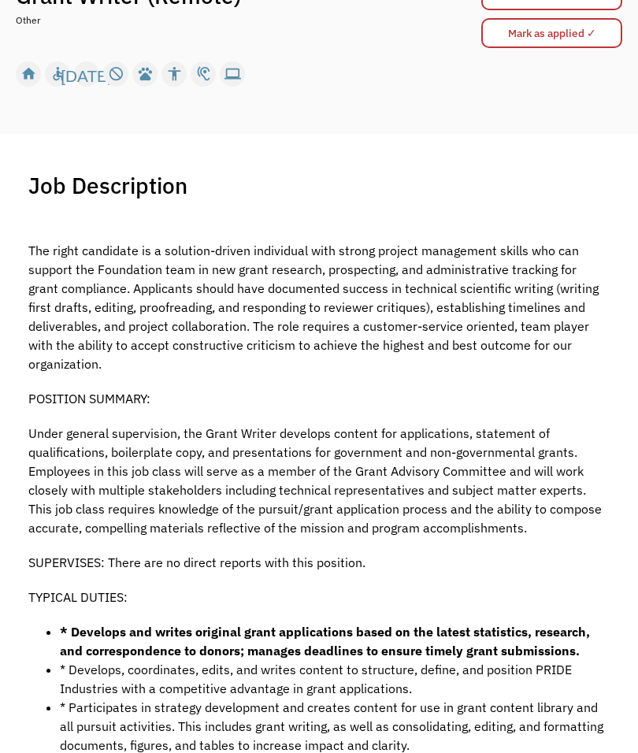
scroll to position [210, 0]
